Goal: Find contact information: Find contact information

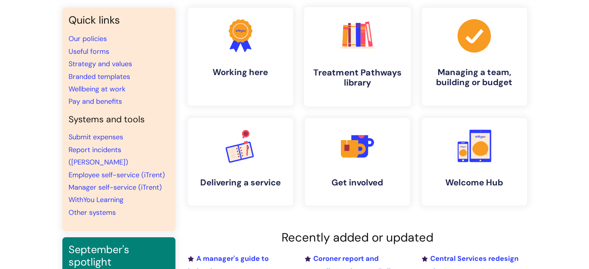
scroll to position [105, 0]
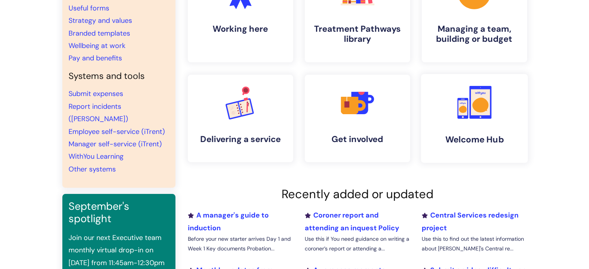
click at [466, 122] on link ".cls-1{fill:#f89b22;}.cls-1,.cls-2,.cls-3{stroke-width:0px;}.cls-2{fill:#2d3cff…" at bounding box center [474, 118] width 107 height 89
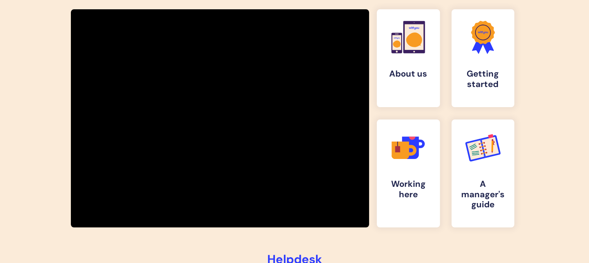
scroll to position [71, 0]
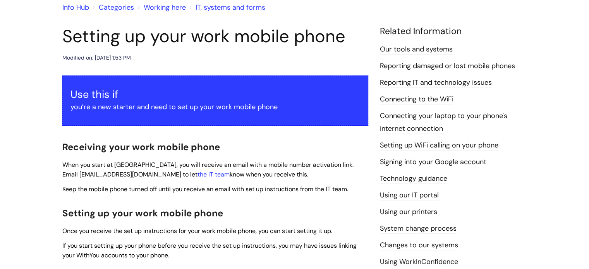
scroll to position [77, 0]
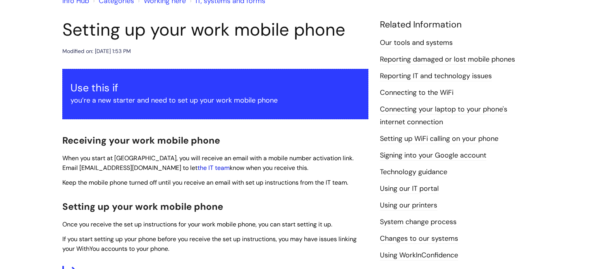
click at [198, 169] on link "the IT team" at bounding box center [214, 168] width 32 height 8
